Goal: Task Accomplishment & Management: Manage account settings

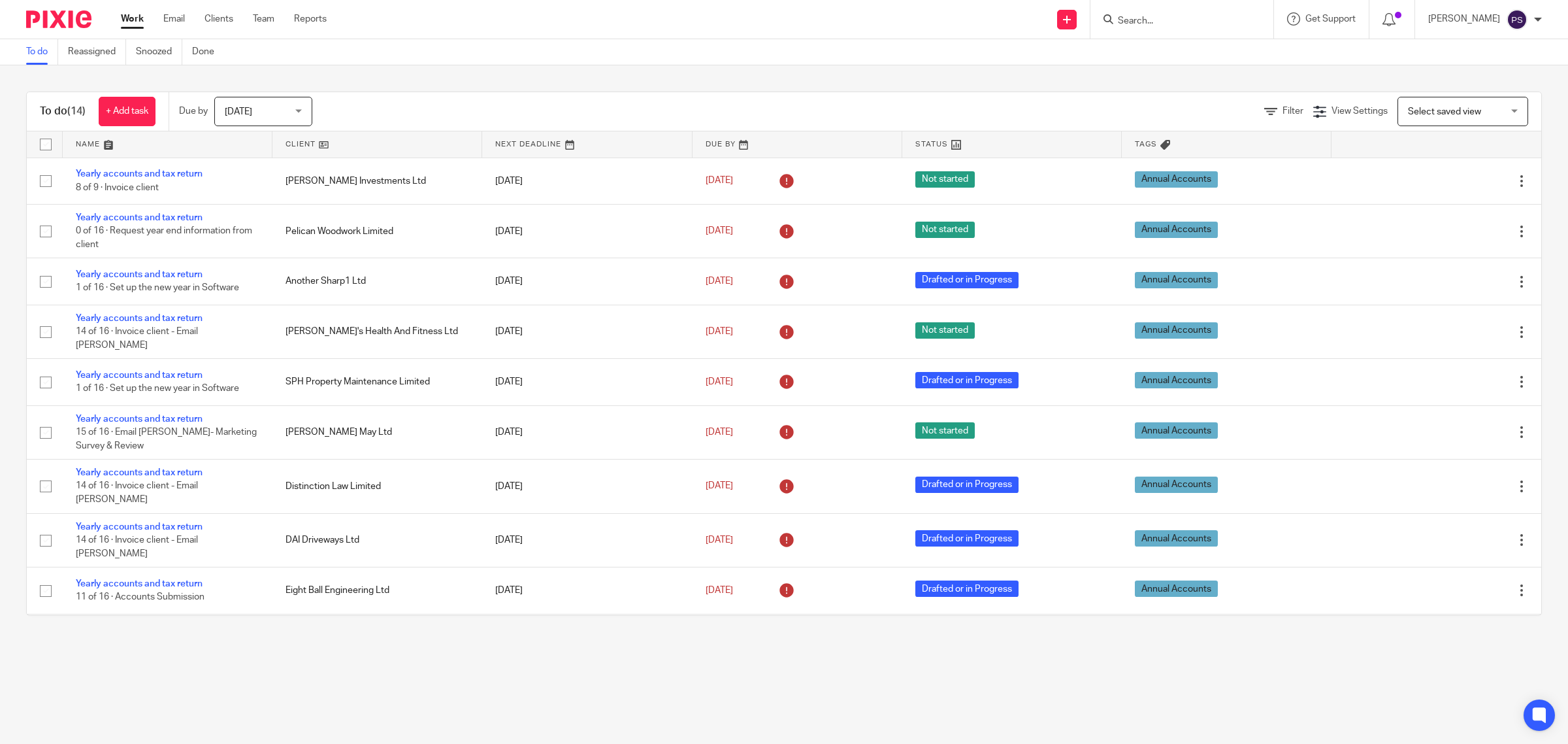
click at [1164, 22] on input "Search" at bounding box center [1175, 22] width 118 height 12
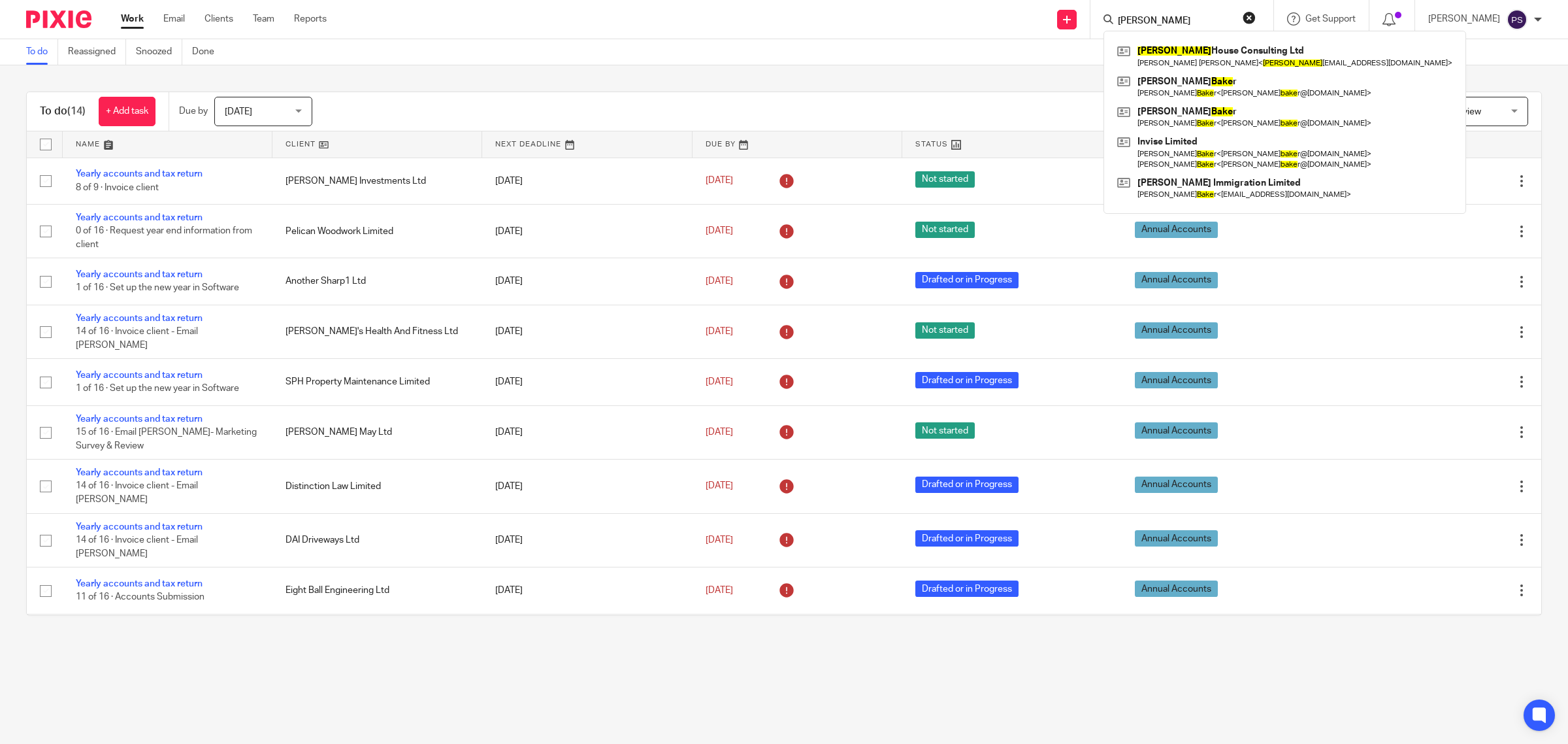
type input "blake"
click button "submit" at bounding box center [0, 0] width 0 height 0
click at [1253, 48] on link at bounding box center [1285, 57] width 341 height 30
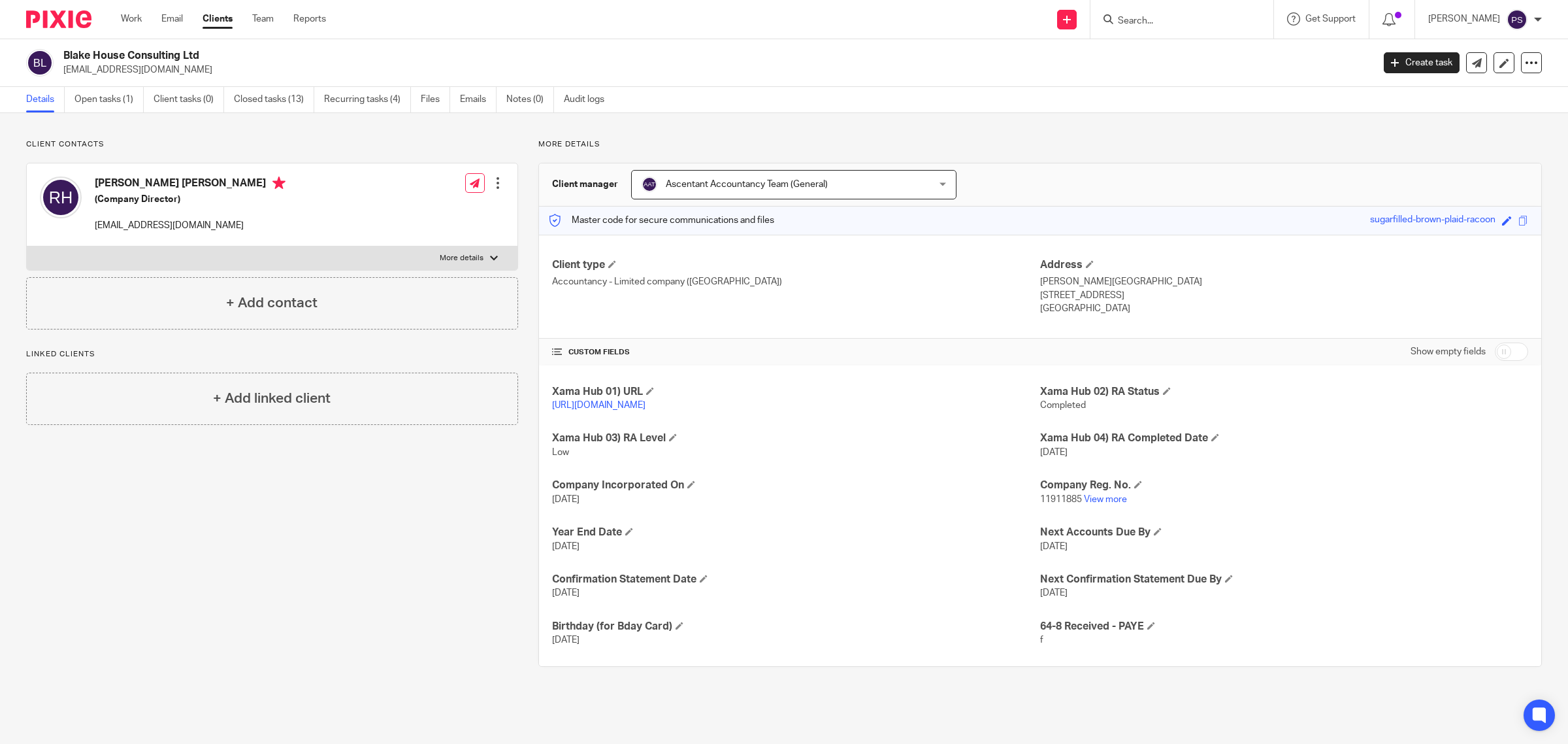
click at [492, 184] on div at bounding box center [498, 183] width 13 height 13
click at [438, 208] on link "Edit contact" at bounding box center [434, 212] width 125 height 19
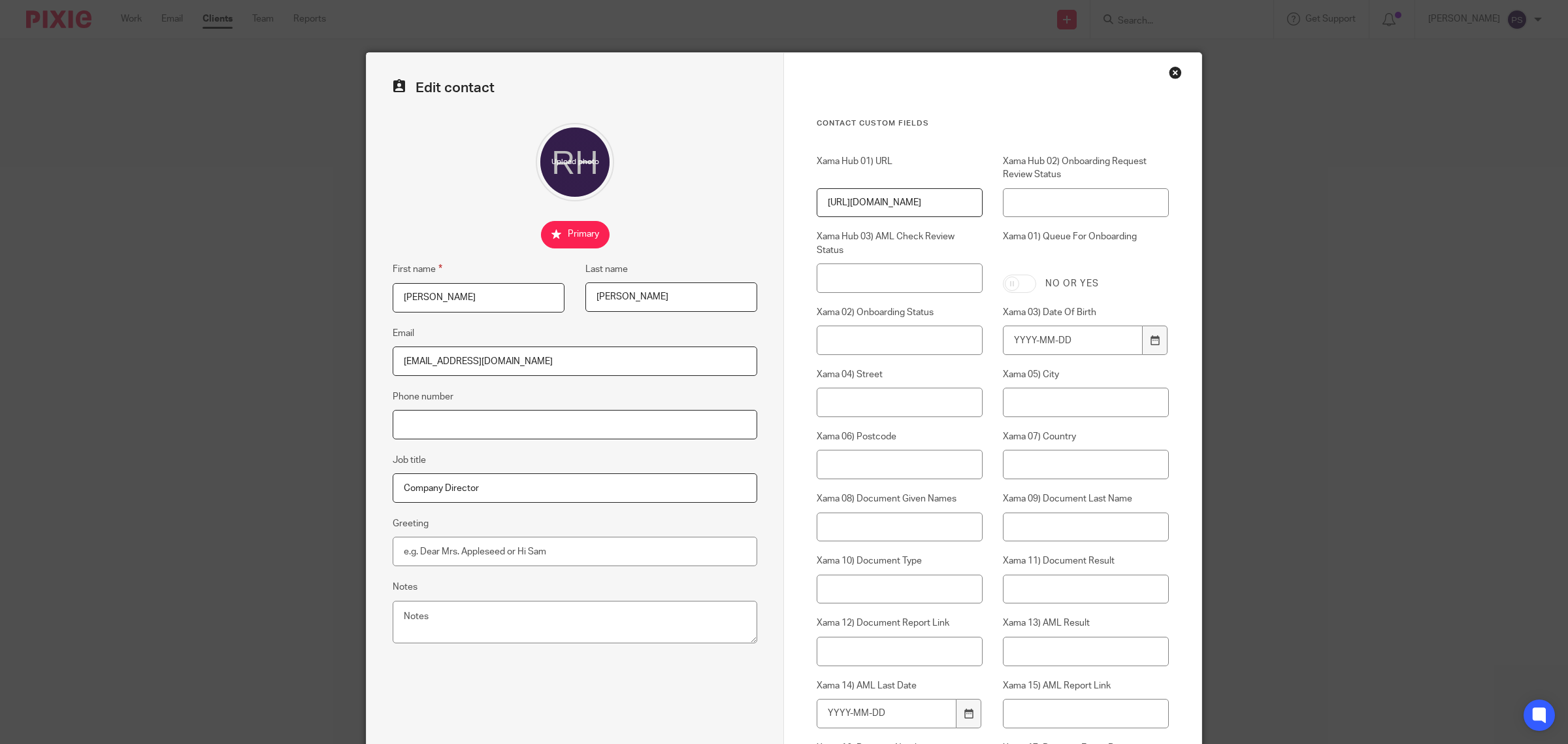
click at [452, 414] on input "Phone number" at bounding box center [575, 424] width 365 height 29
drag, startPoint x: 444, startPoint y: 418, endPoint x: 319, endPoint y: 424, distance: 125.1
click at [320, 424] on div "Edit contact First name Rachel Last name Joanna Hill Email blakeyrj@yahoo.co.uk…" at bounding box center [784, 372] width 1568 height 744
drag, startPoint x: 486, startPoint y: 431, endPoint x: 478, endPoint y: 426, distance: 9.4
click at [481, 430] on input "07990 036618" at bounding box center [575, 424] width 365 height 29
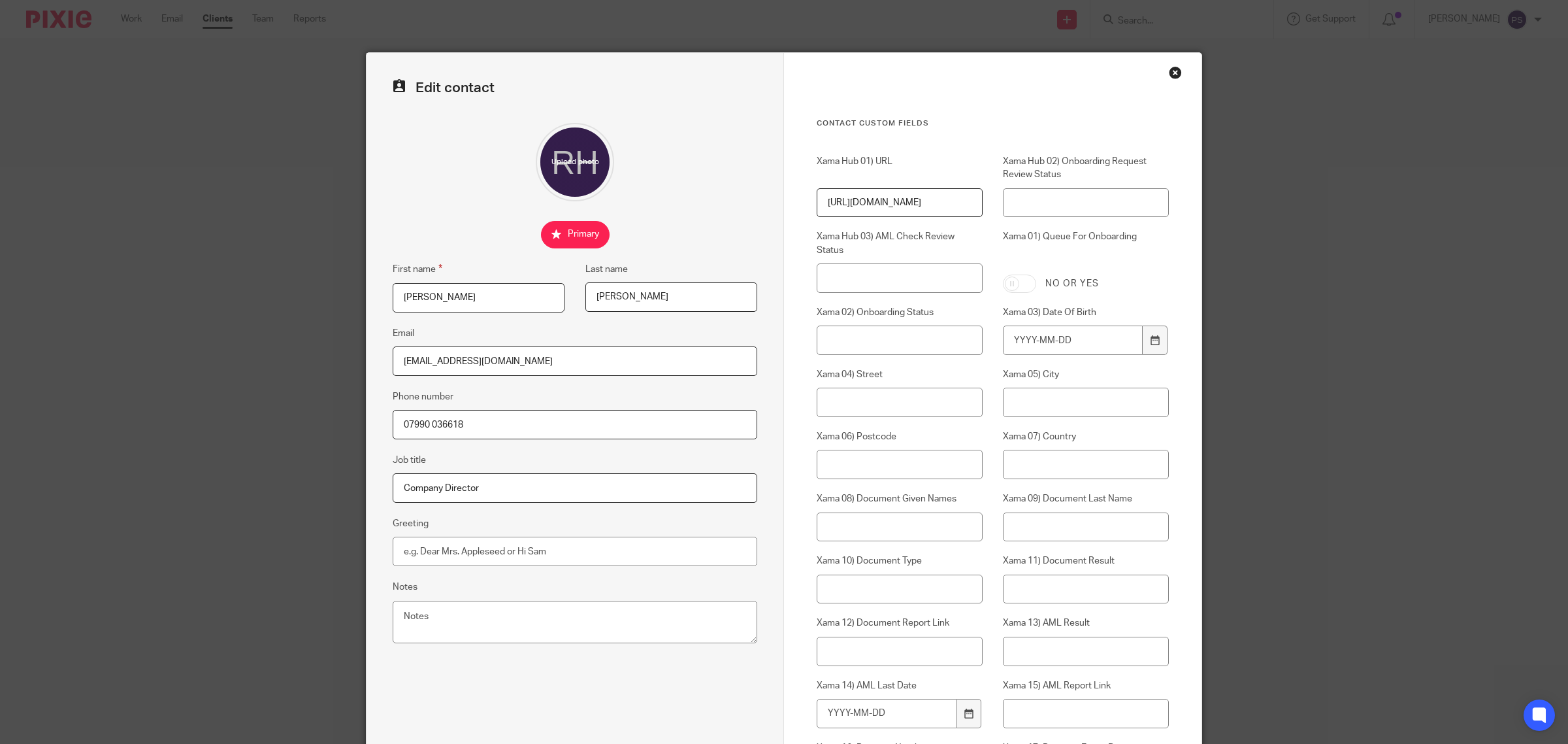
drag, startPoint x: 475, startPoint y: 421, endPoint x: 350, endPoint y: 417, distance: 125.1
click at [350, 417] on div "Edit contact First name Rachel Last name Joanna Hill Email blakeyrj@yahoo.co.uk…" at bounding box center [784, 372] width 1568 height 744
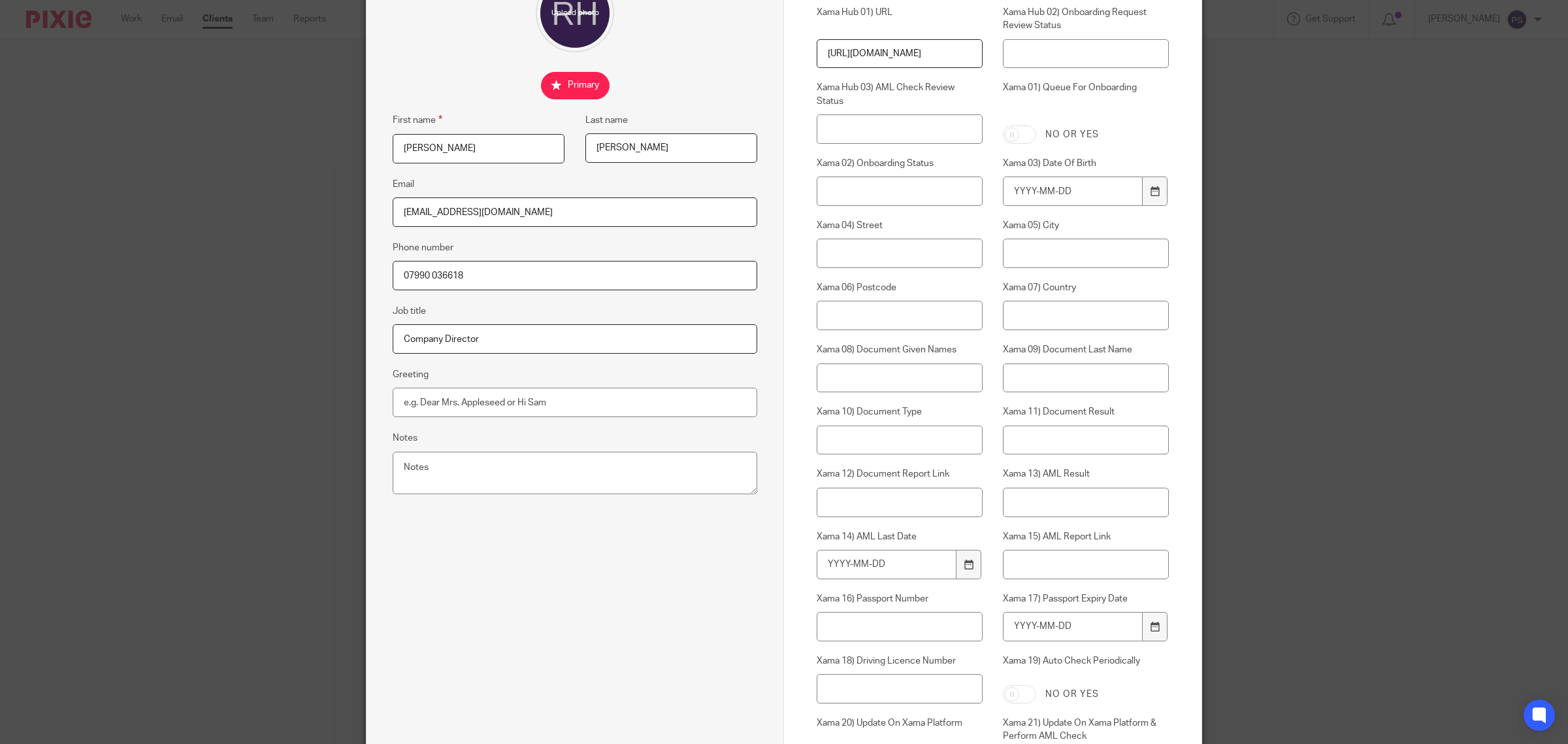
scroll to position [327, 0]
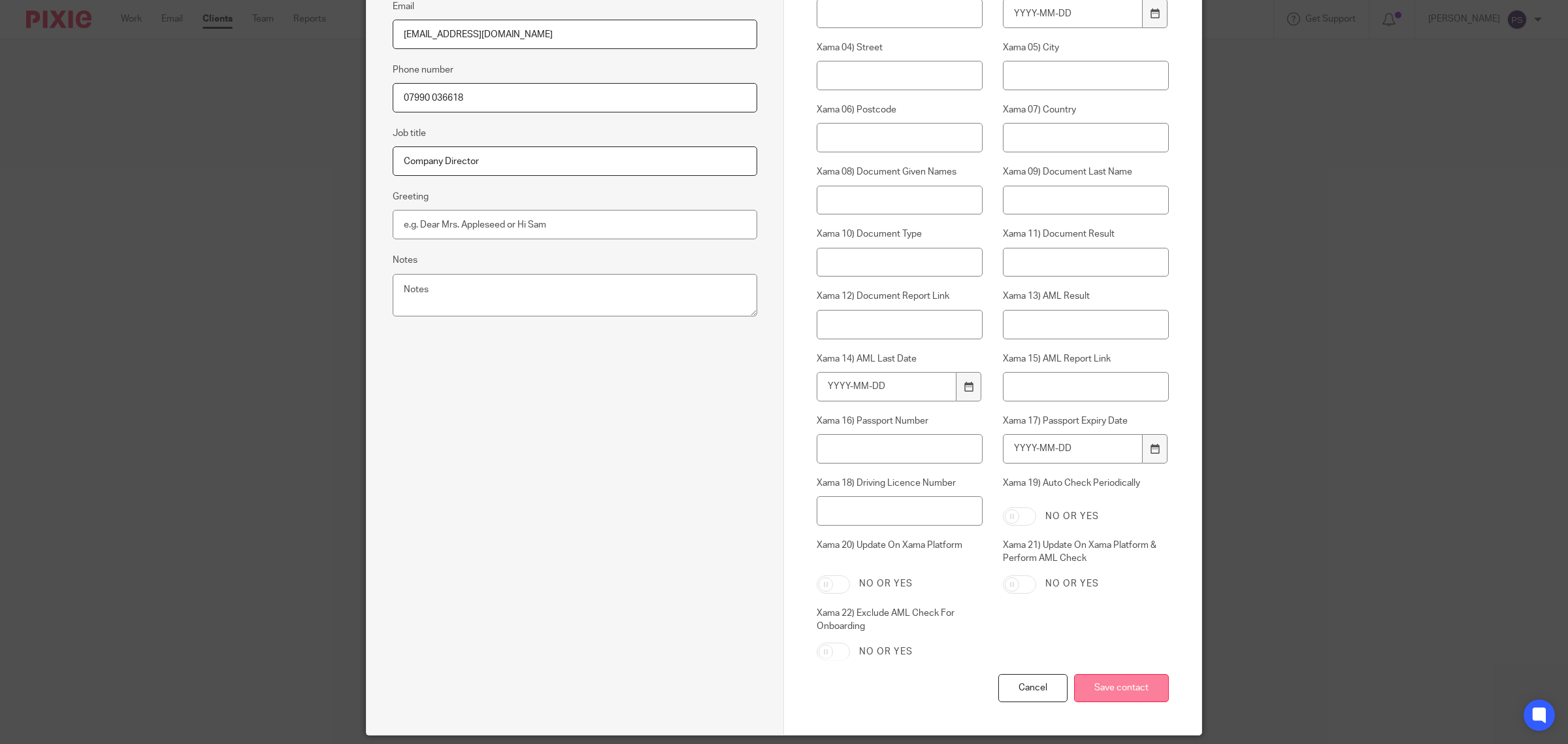
type input "07990 036618"
click at [1107, 684] on input "Save contact" at bounding box center [1121, 687] width 94 height 28
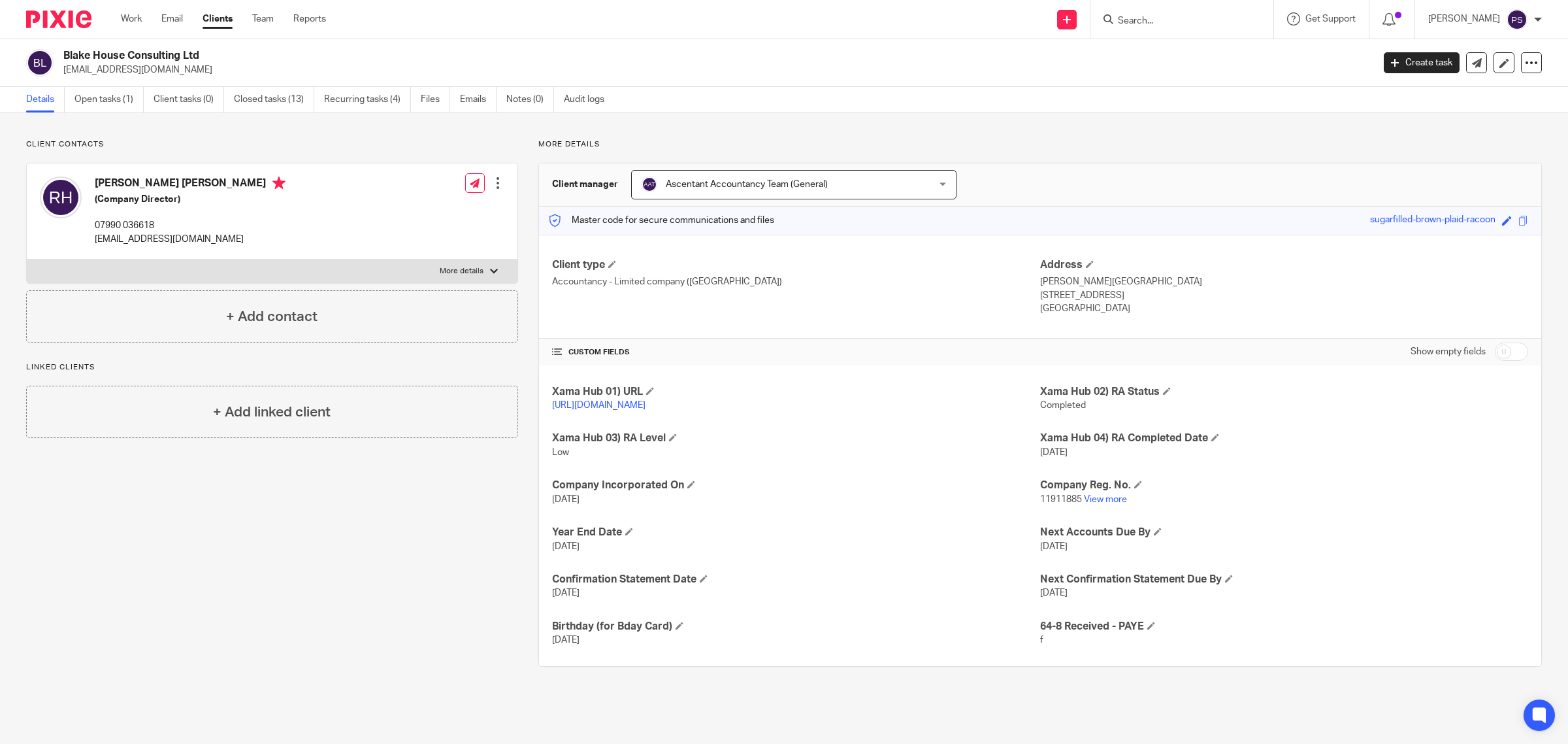
click at [492, 187] on div at bounding box center [498, 183] width 13 height 13
click at [425, 209] on link "Edit contact" at bounding box center [434, 212] width 125 height 19
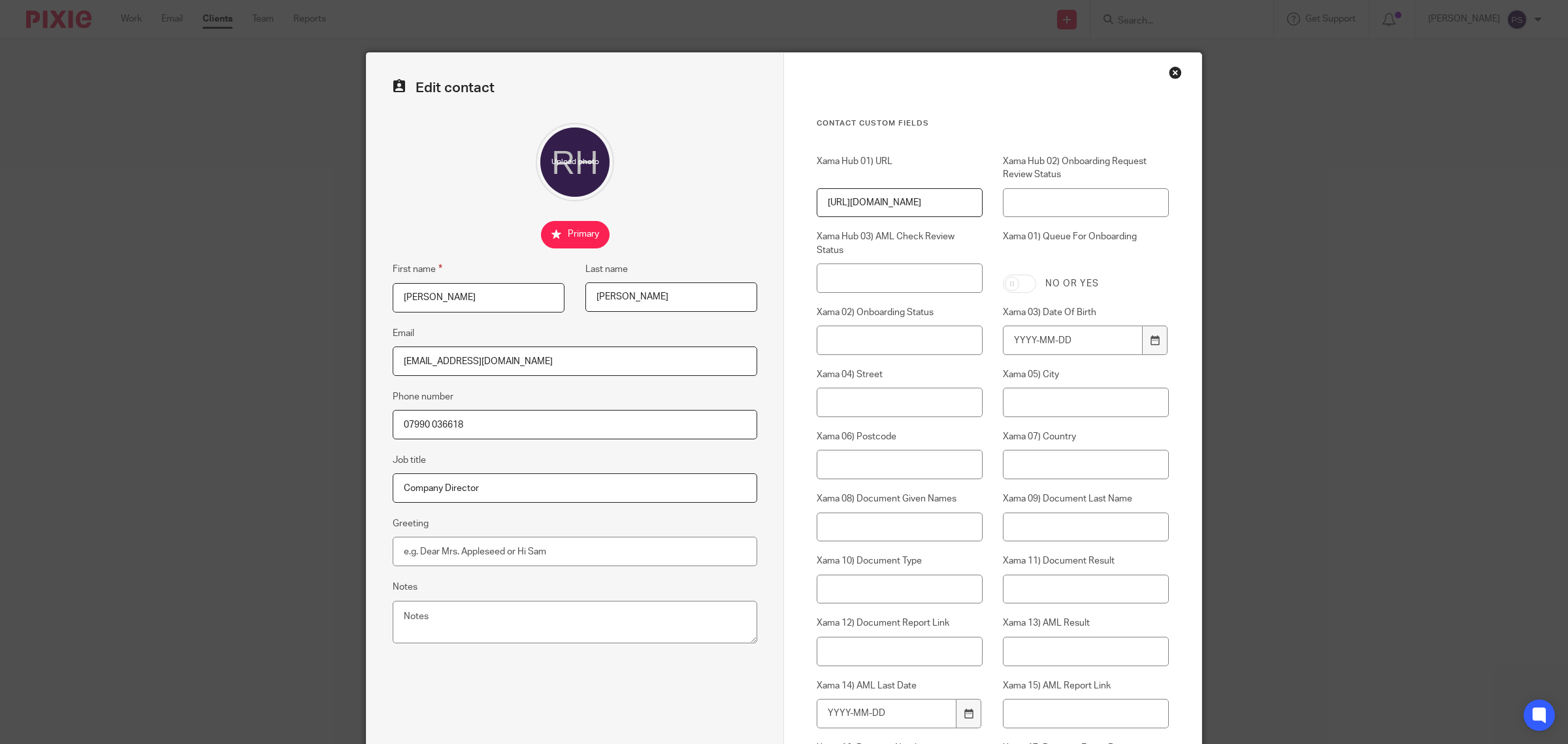
click at [438, 426] on input "07990 036618" at bounding box center [575, 424] width 365 height 29
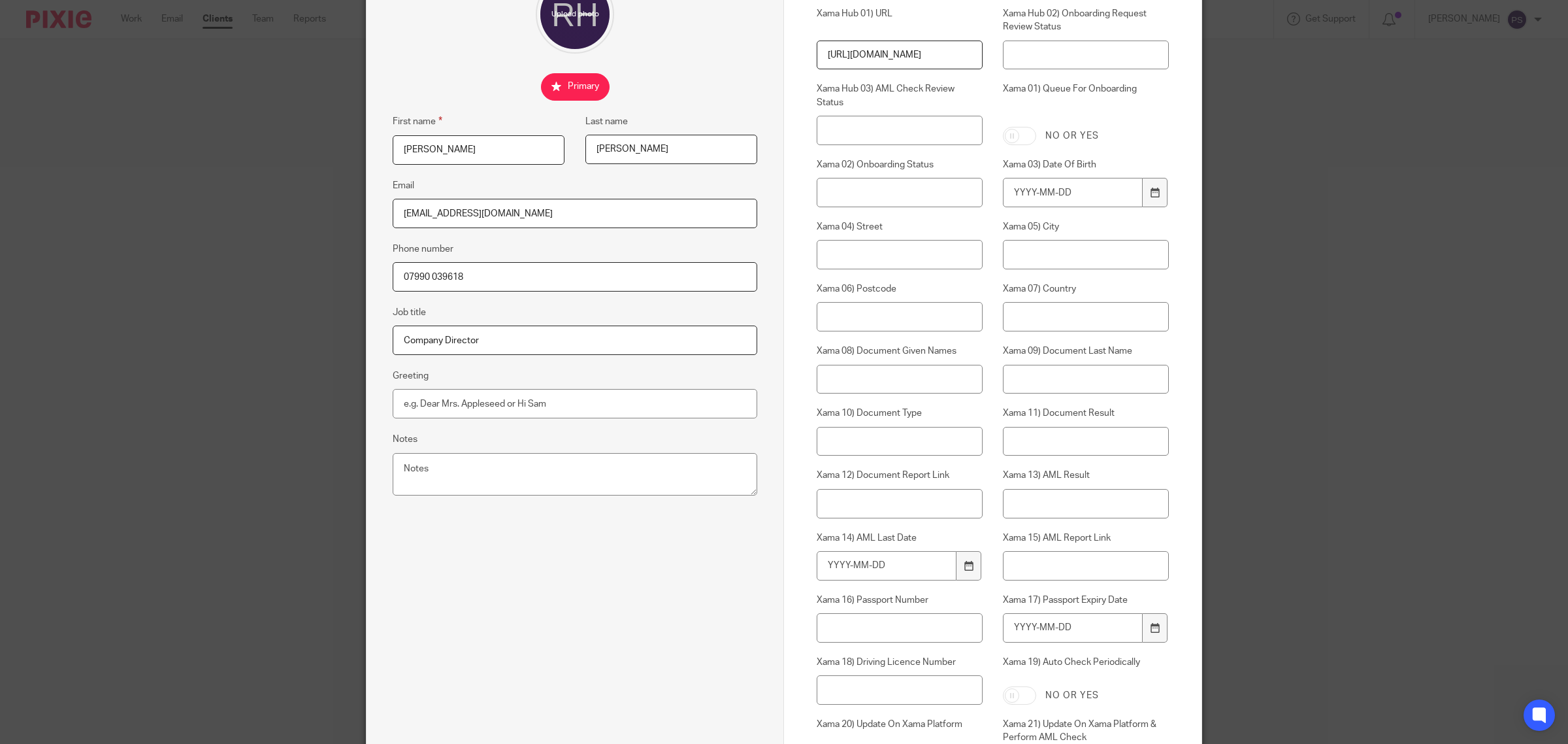
scroll to position [327, 0]
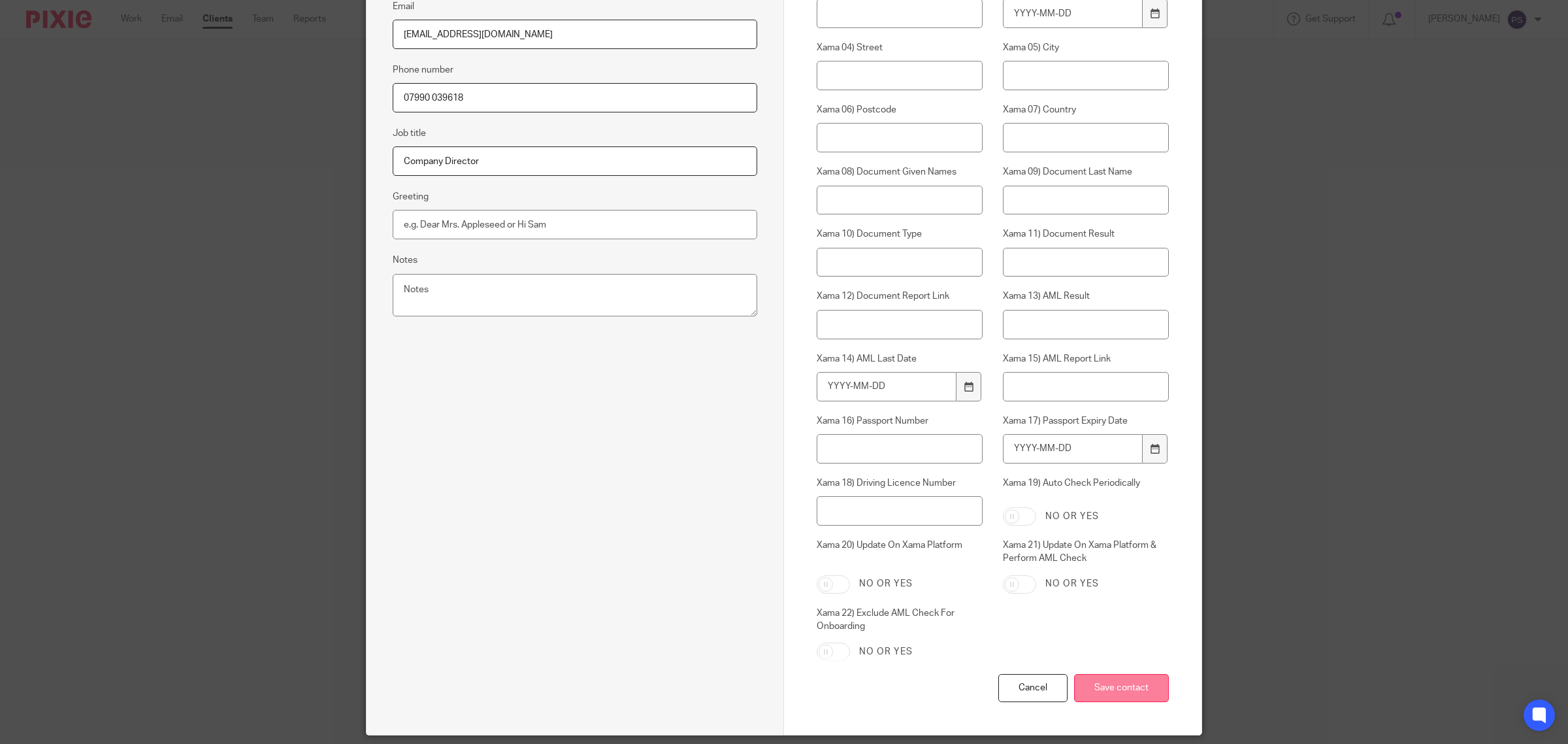
type input "07990 039618"
click at [1137, 690] on input "Save contact" at bounding box center [1121, 687] width 94 height 28
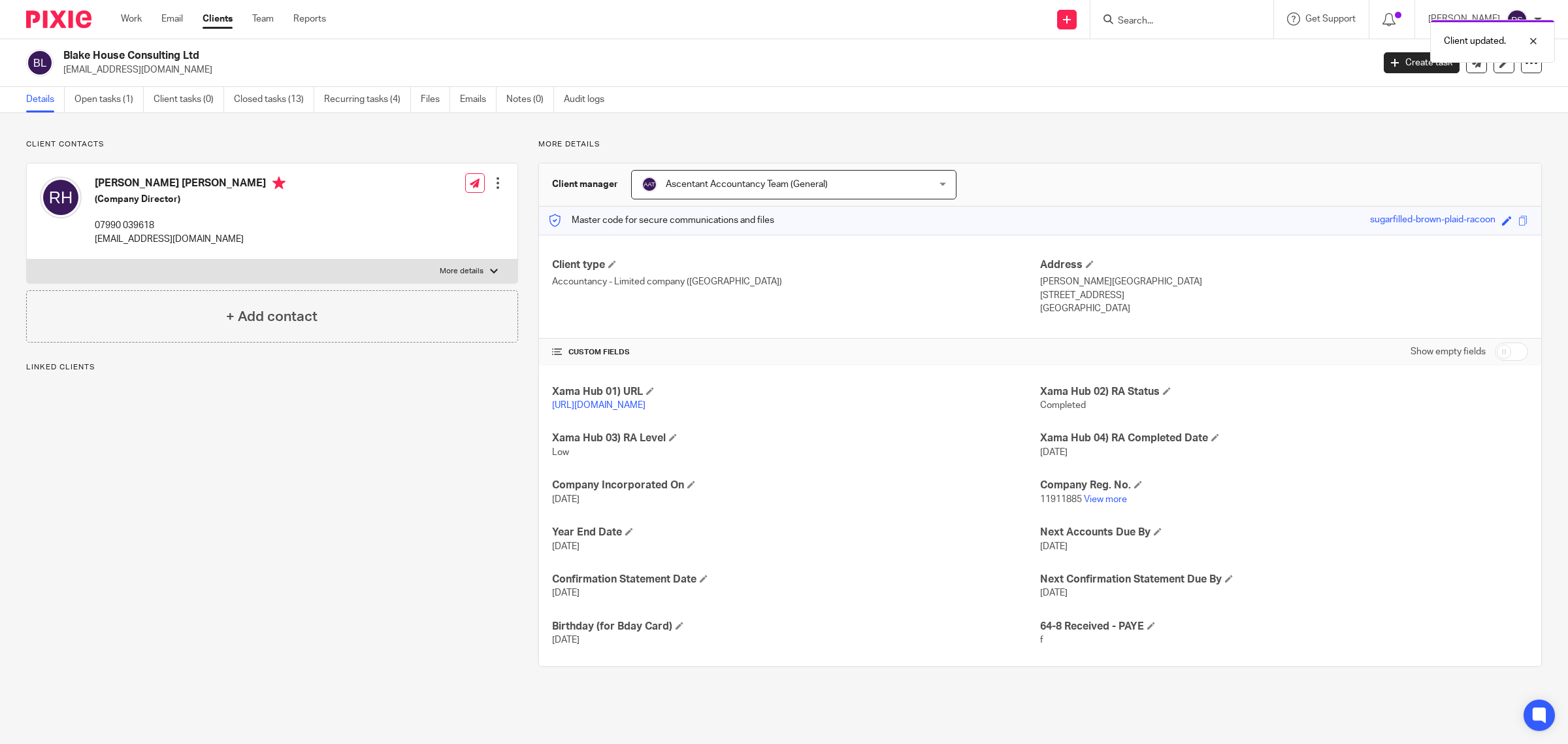
click at [1499, 355] on input "checkbox" at bounding box center [1511, 351] width 33 height 18
checkbox input "true"
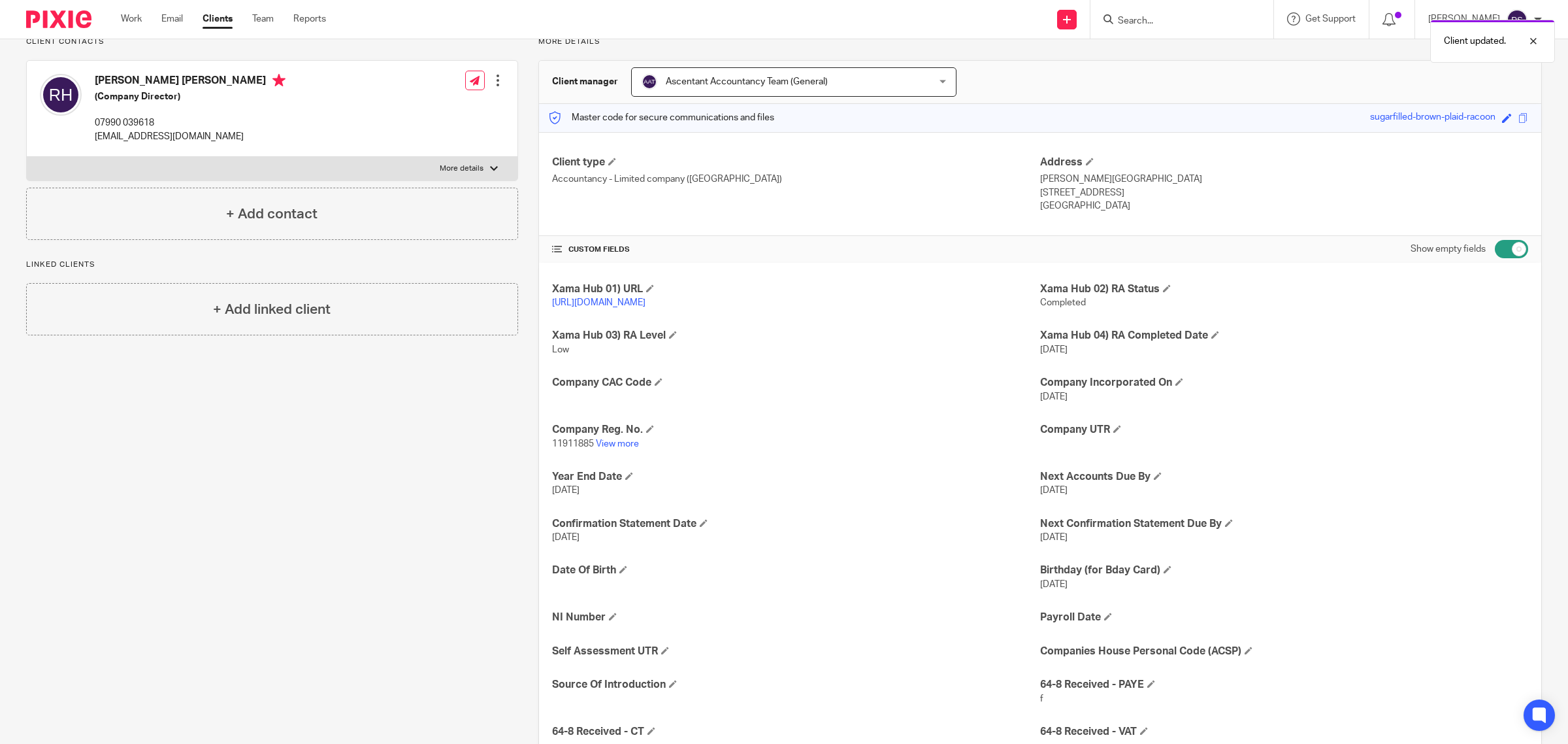
scroll to position [211, 0]
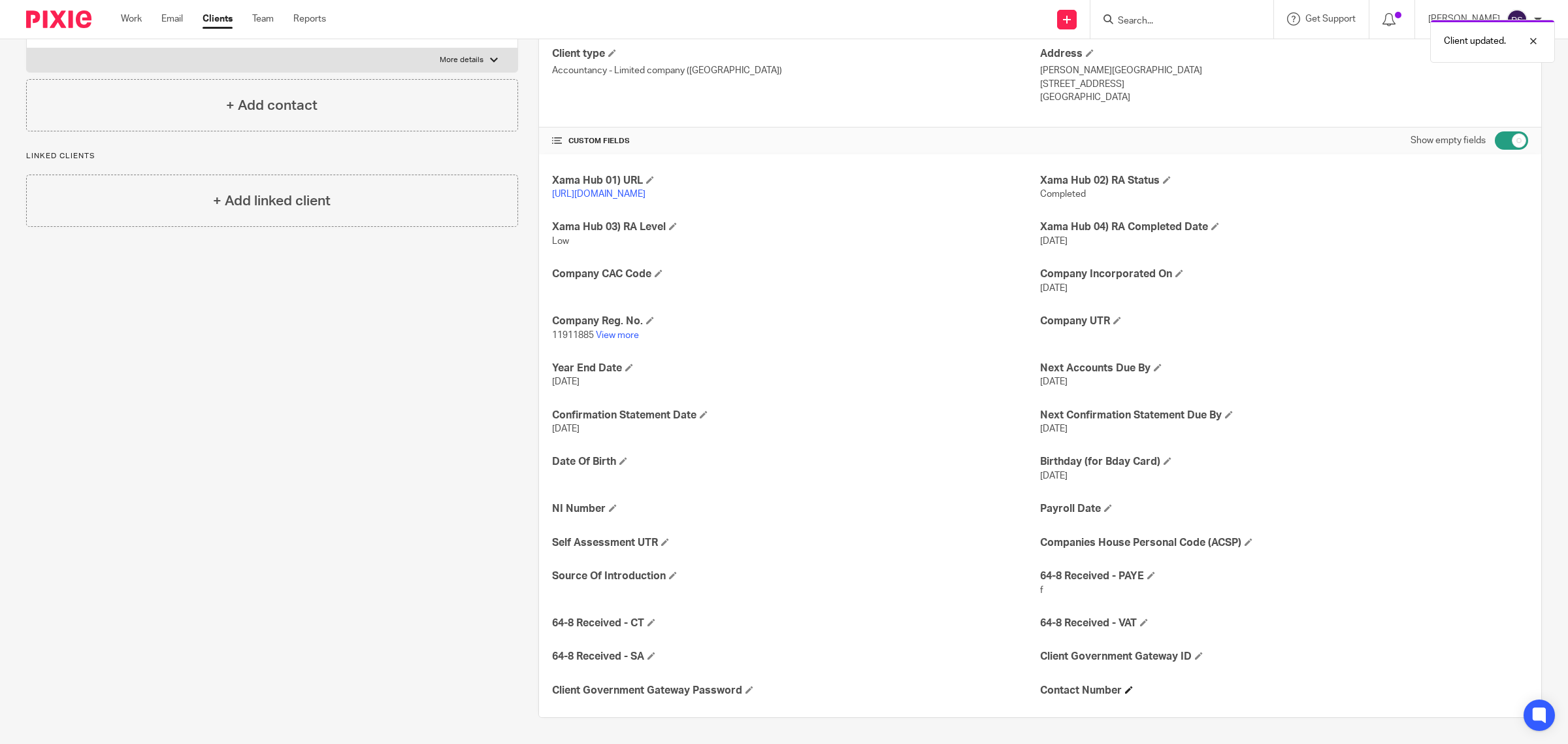
click at [1128, 687] on h4 "Contact Number" at bounding box center [1284, 690] width 488 height 14
click at [1115, 690] on h4 "Contact Number" at bounding box center [1284, 690] width 488 height 14
click at [1124, 694] on h4 "Contact Number" at bounding box center [1284, 690] width 488 height 14
click at [1125, 693] on span at bounding box center [1129, 690] width 8 height 8
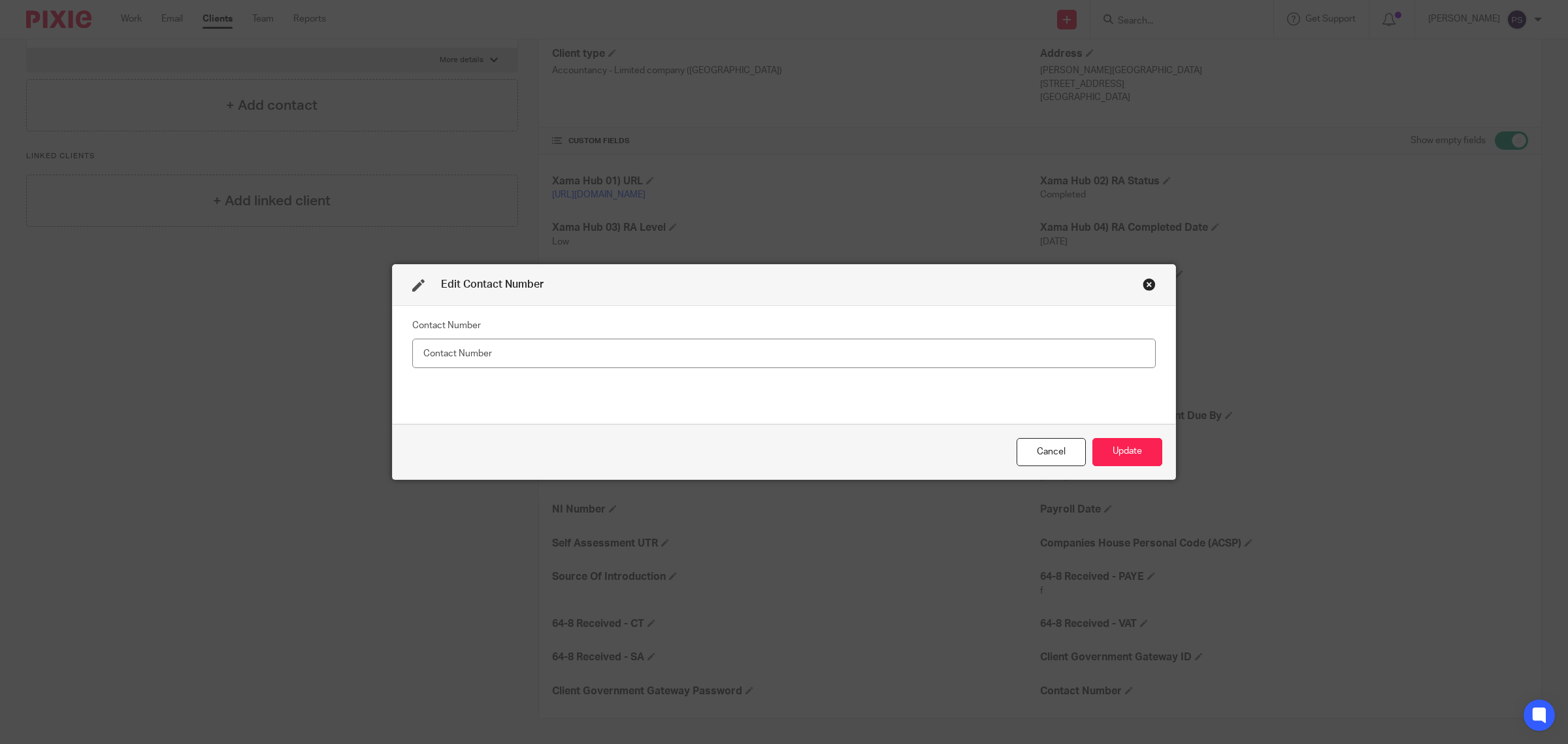
click at [834, 351] on input "text" at bounding box center [784, 353] width 744 height 29
click at [458, 350] on input "07990 036618" at bounding box center [784, 353] width 744 height 29
type input "07990 039618"
click at [1106, 462] on button "Update" at bounding box center [1127, 452] width 70 height 28
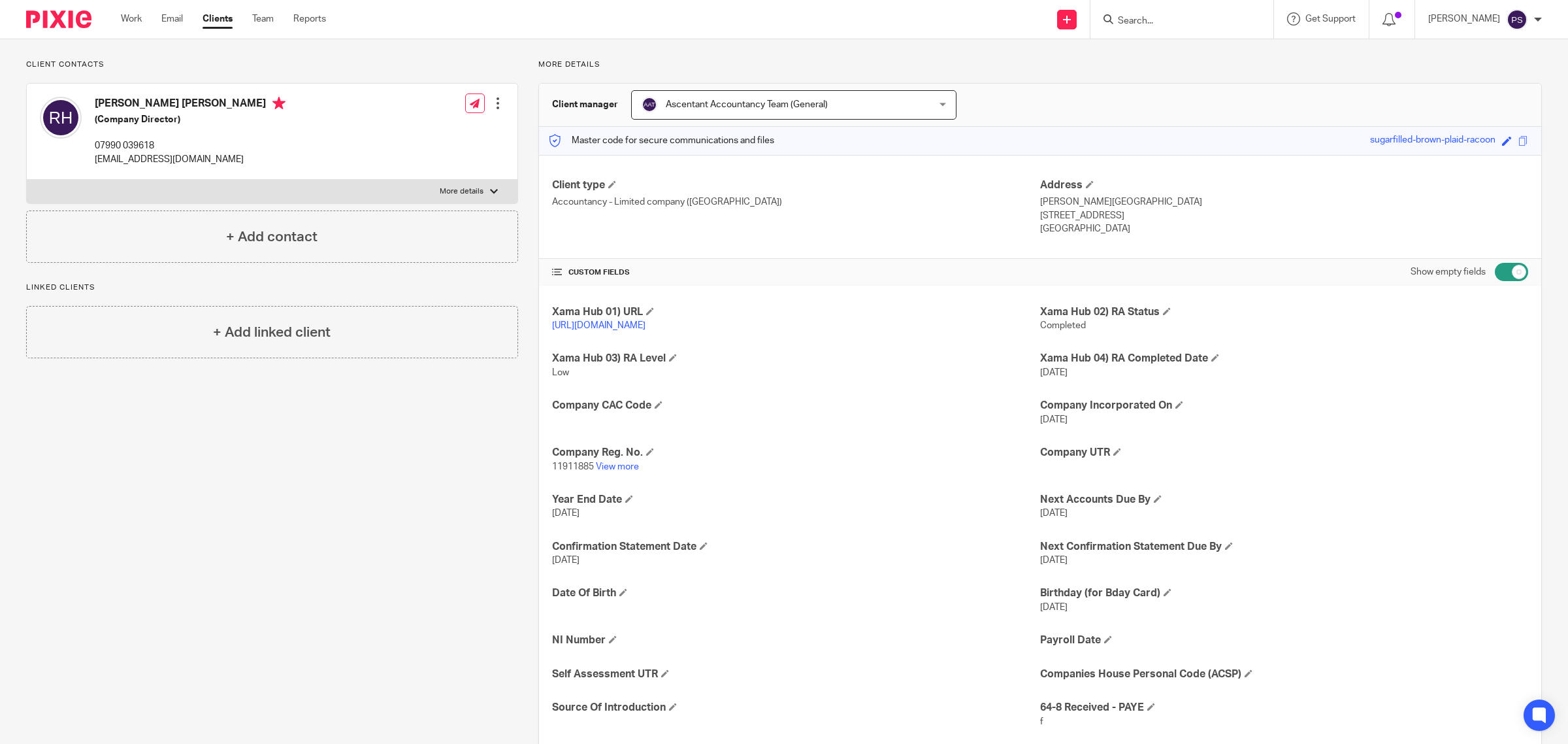
scroll to position [0, 0]
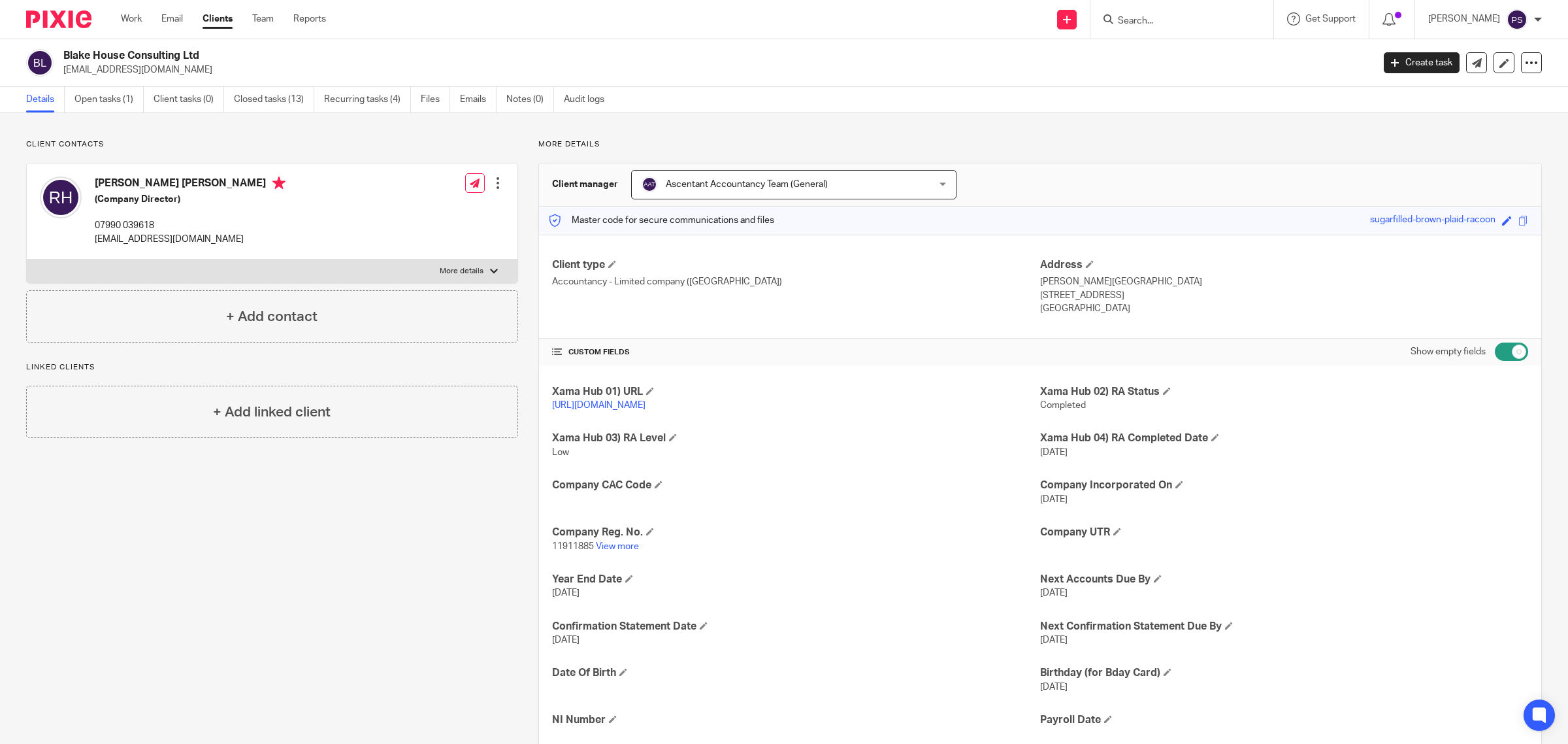
drag, startPoint x: 63, startPoint y: 54, endPoint x: 245, endPoint y: 60, distance: 182.1
click at [214, 54] on h2 "Blake House Consulting Ltd" at bounding box center [584, 56] width 1041 height 14
copy h2 "Blake House Consulting Ltd"
